Goal: Find specific page/section: Find specific page/section

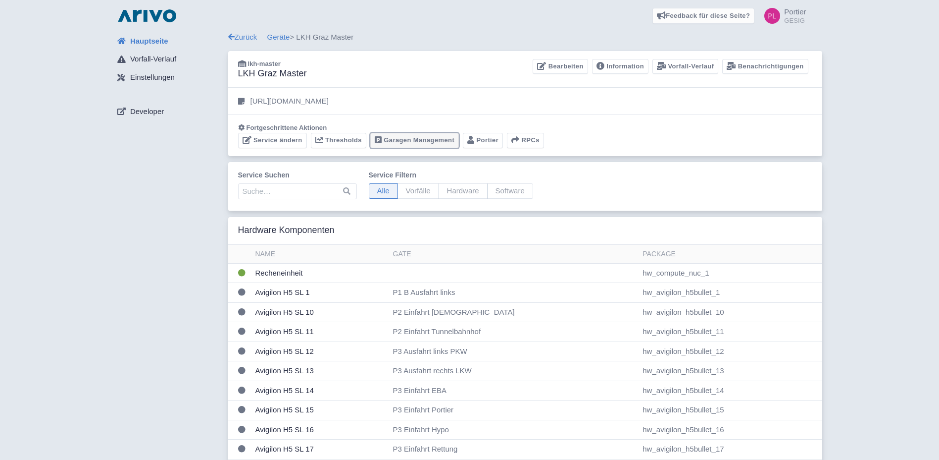
click at [441, 142] on link "Garagen Management" at bounding box center [414, 140] width 89 height 15
click at [422, 145] on link "Garagen Management" at bounding box center [414, 140] width 89 height 15
